Goal: Task Accomplishment & Management: Use online tool/utility

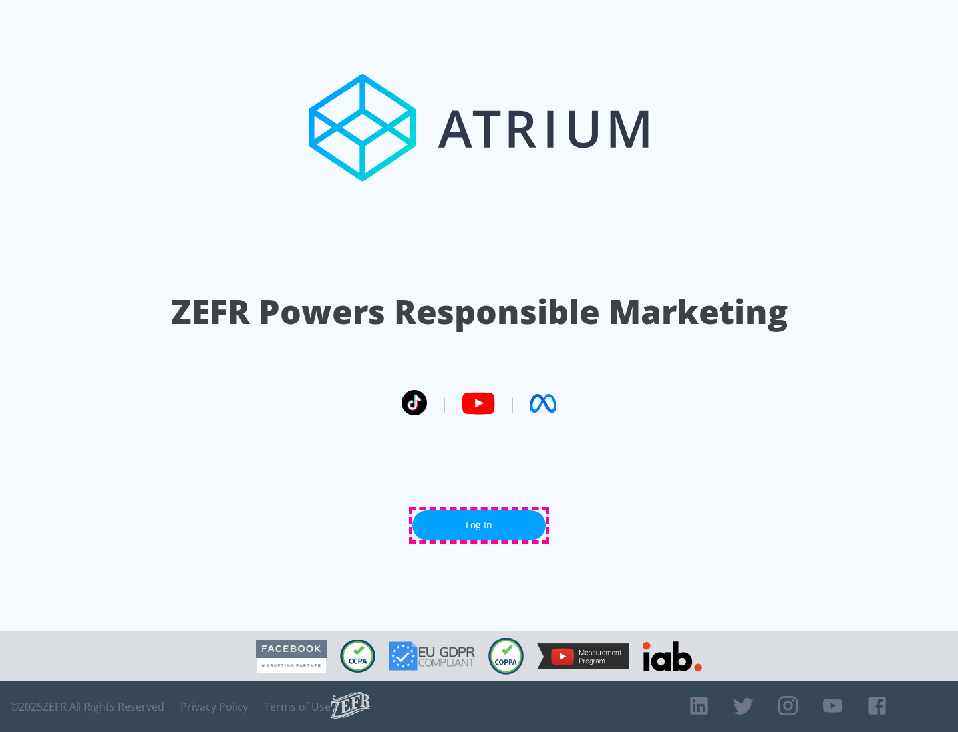
click at [479, 525] on link "Log In" at bounding box center [478, 525] width 133 height 30
